Goal: Transaction & Acquisition: Purchase product/service

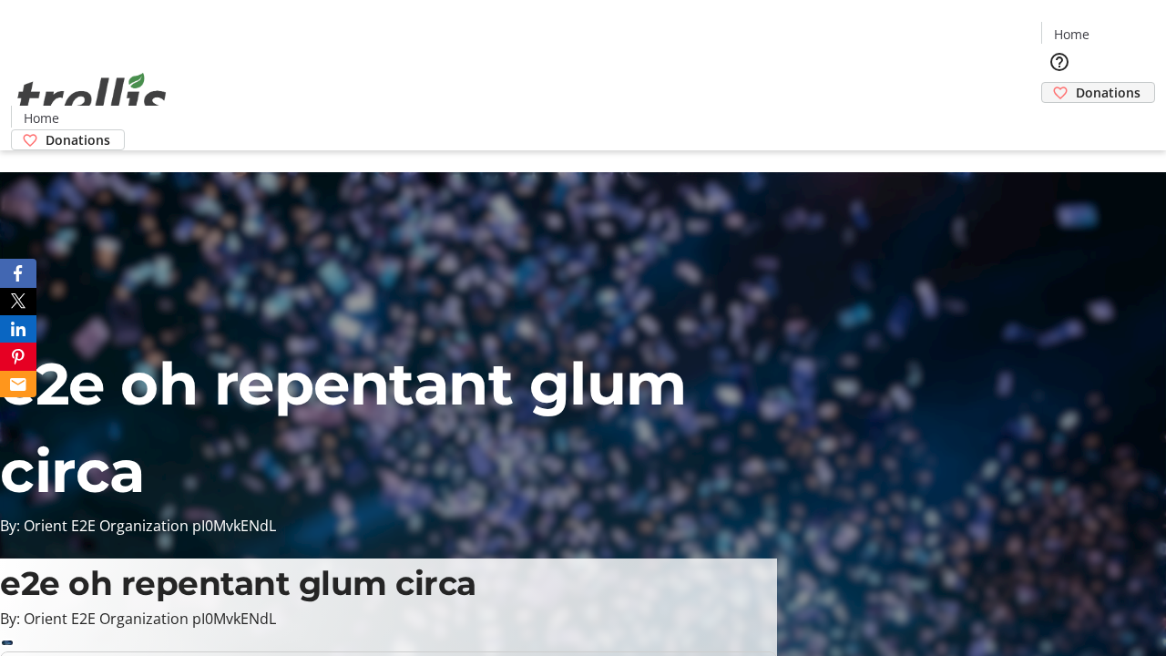
click at [1076, 83] on span "Donations" at bounding box center [1108, 92] width 65 height 19
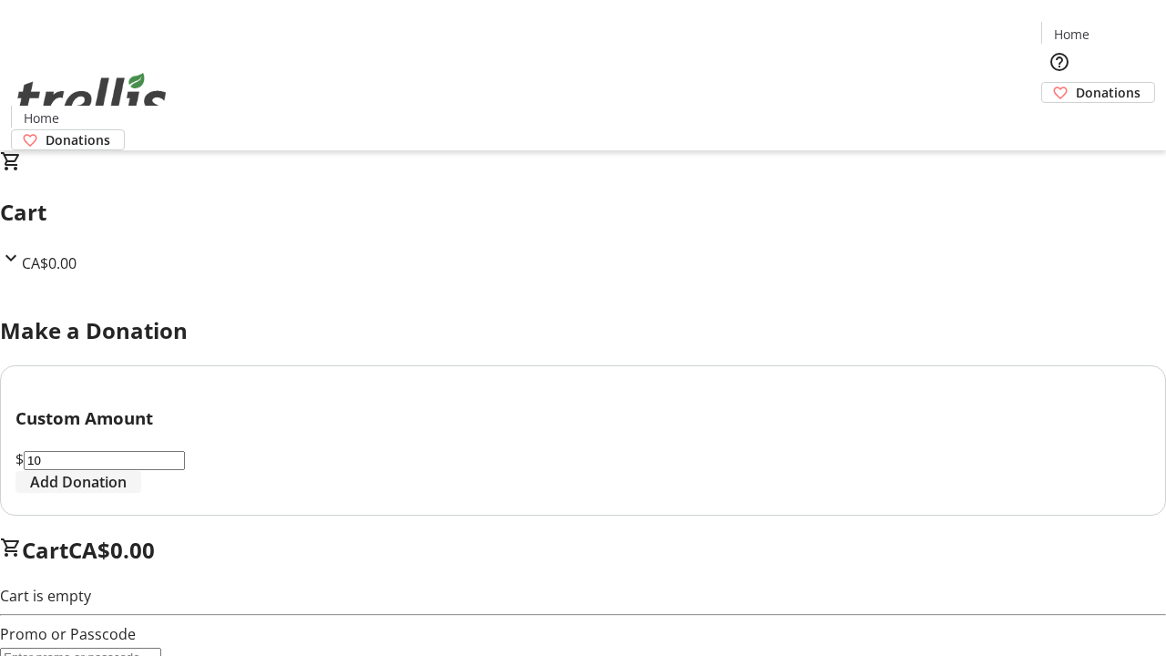
click at [127, 493] on span "Add Donation" at bounding box center [78, 482] width 97 height 22
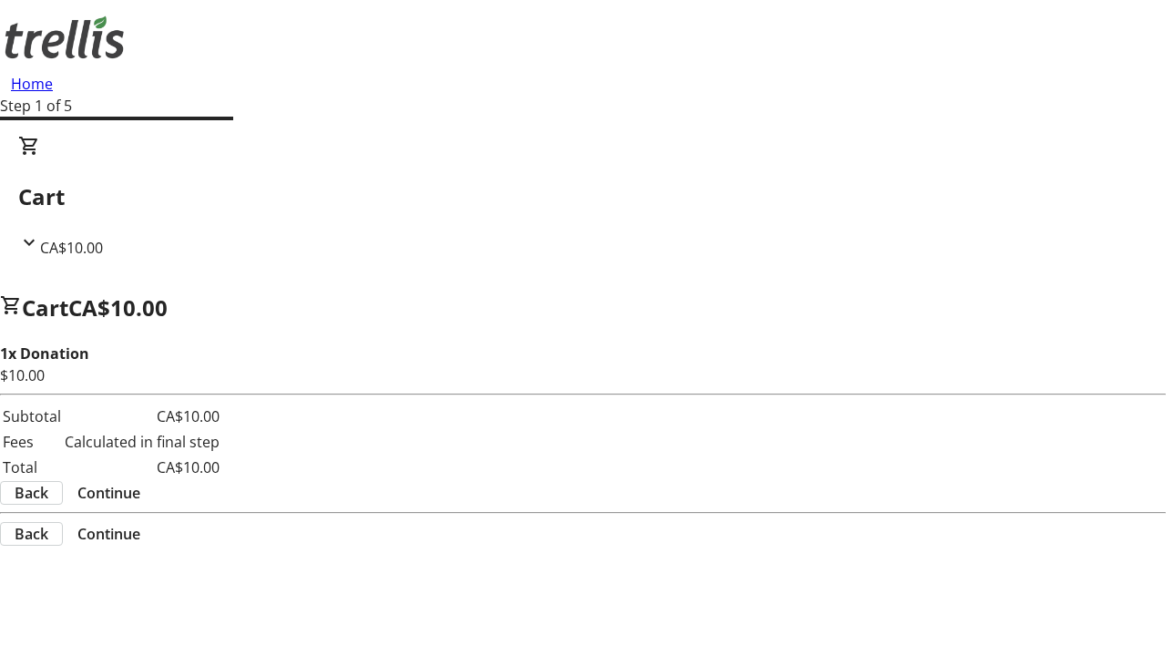
select select "CA"
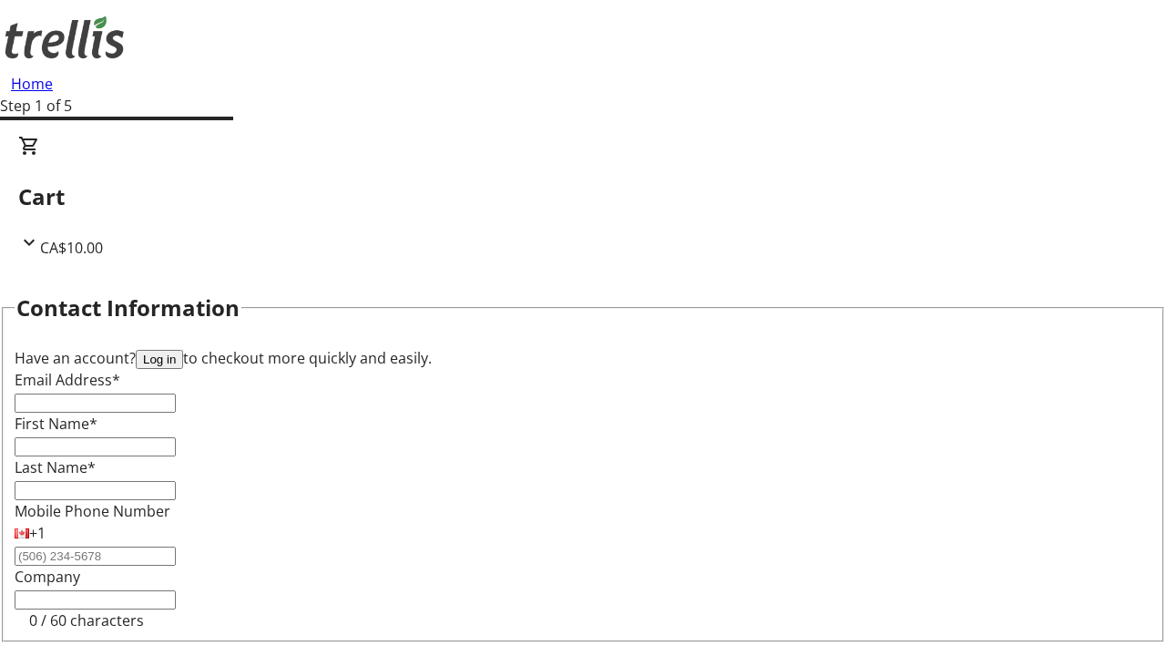
click at [183, 350] on button "Log in" at bounding box center [159, 359] width 47 height 19
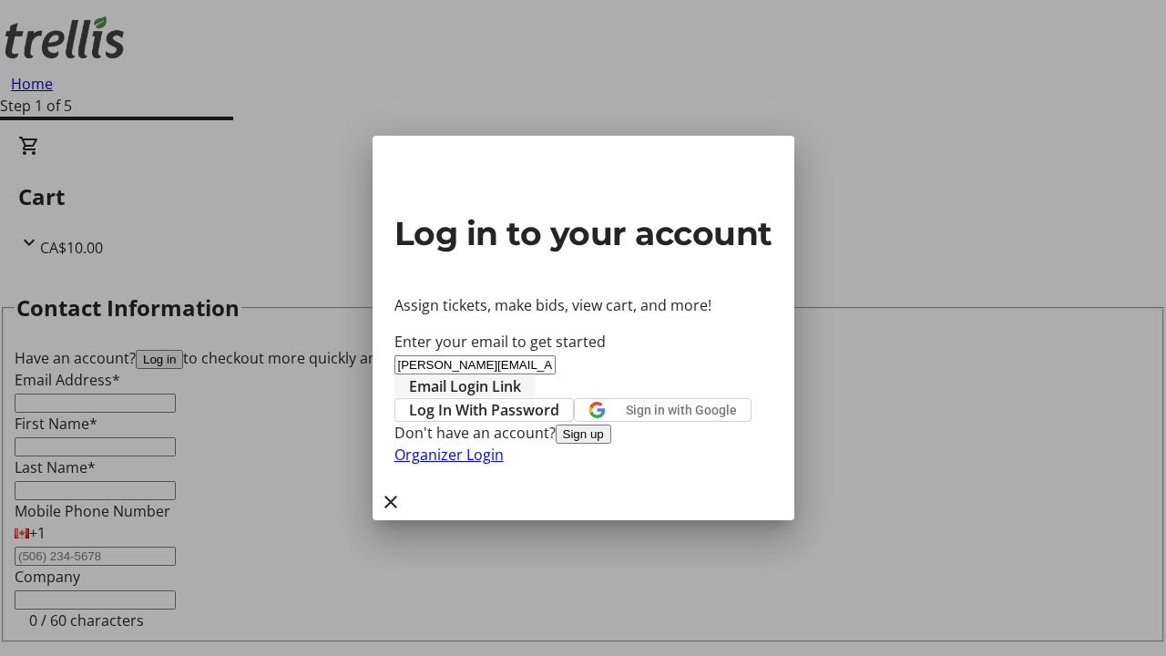
type input "[PERSON_NAME][EMAIL_ADDRESS][PERSON_NAME][DOMAIN_NAME]"
click at [521, 375] on span "Email Login Link" at bounding box center [465, 386] width 112 height 22
